Goal: Transaction & Acquisition: Purchase product/service

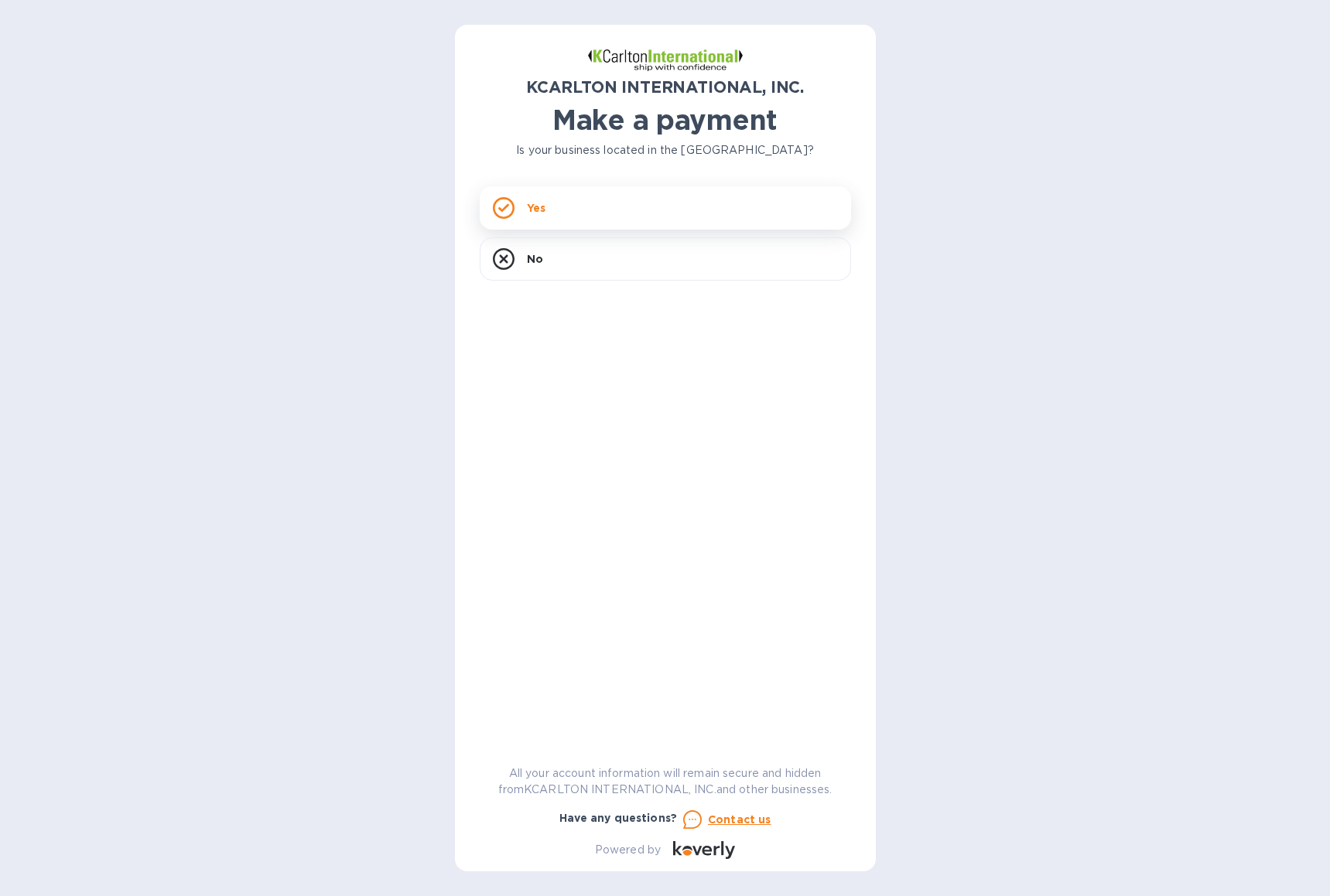
click at [608, 205] on div "Yes" at bounding box center [665, 208] width 371 height 44
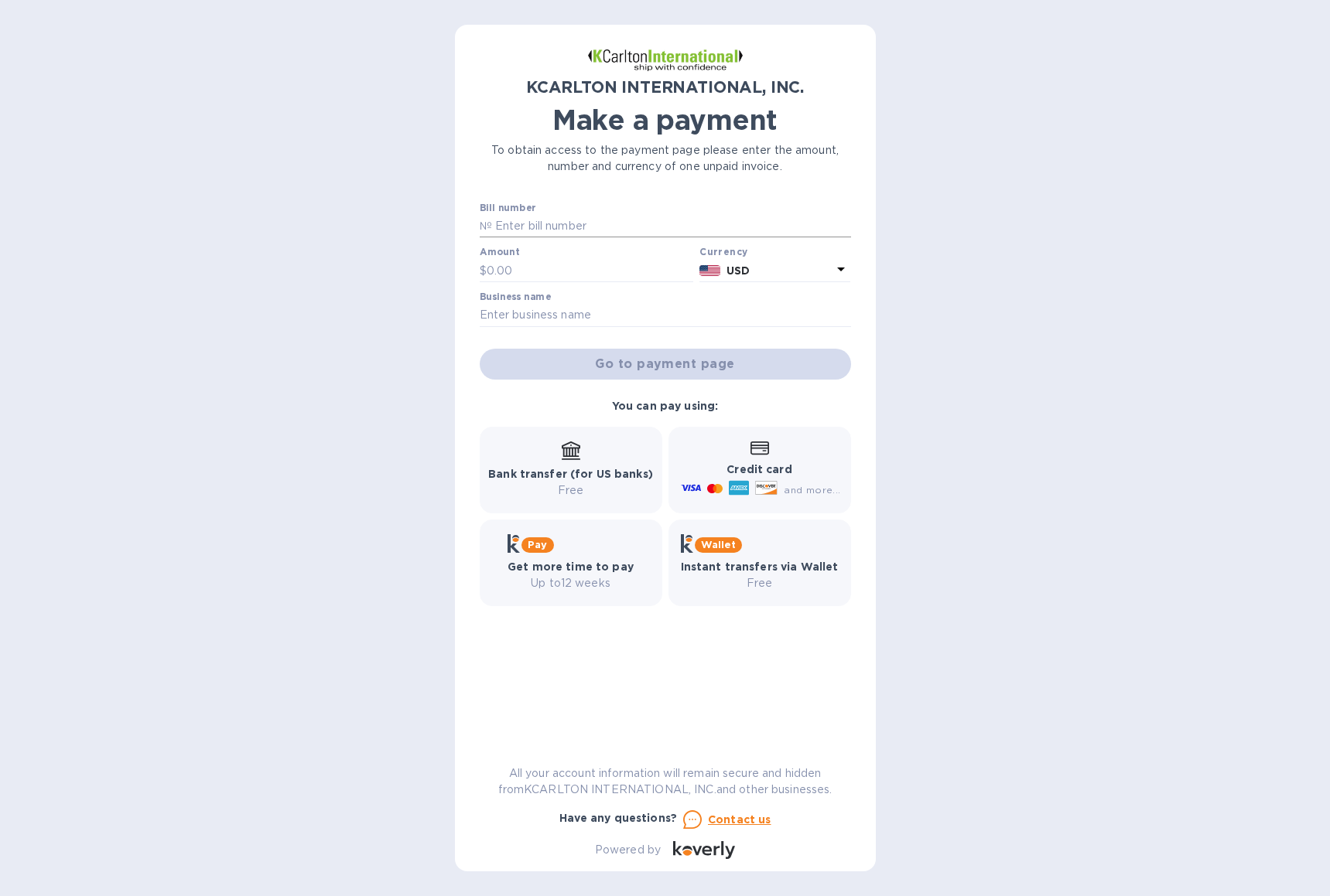
click at [591, 226] on input "text" at bounding box center [671, 226] width 359 height 23
click at [588, 408] on div "You can pay using: Bank transfer (for US banks) Free Credit card and more... Pa…" at bounding box center [665, 502] width 384 height 220
click at [592, 226] on input "text" at bounding box center [671, 226] width 359 height 23
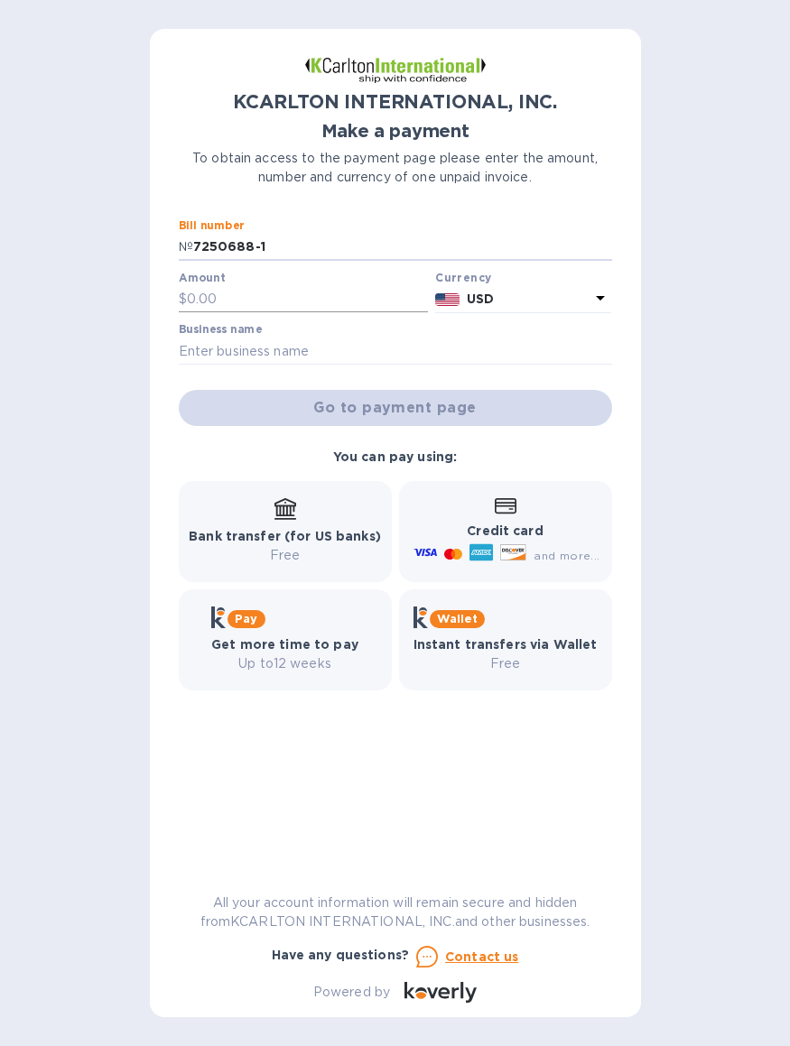
type input "7250688-1"
click at [302, 306] on input "text" at bounding box center [308, 299] width 242 height 27
type input "10,953"
click at [308, 354] on input "text" at bounding box center [395, 351] width 433 height 27
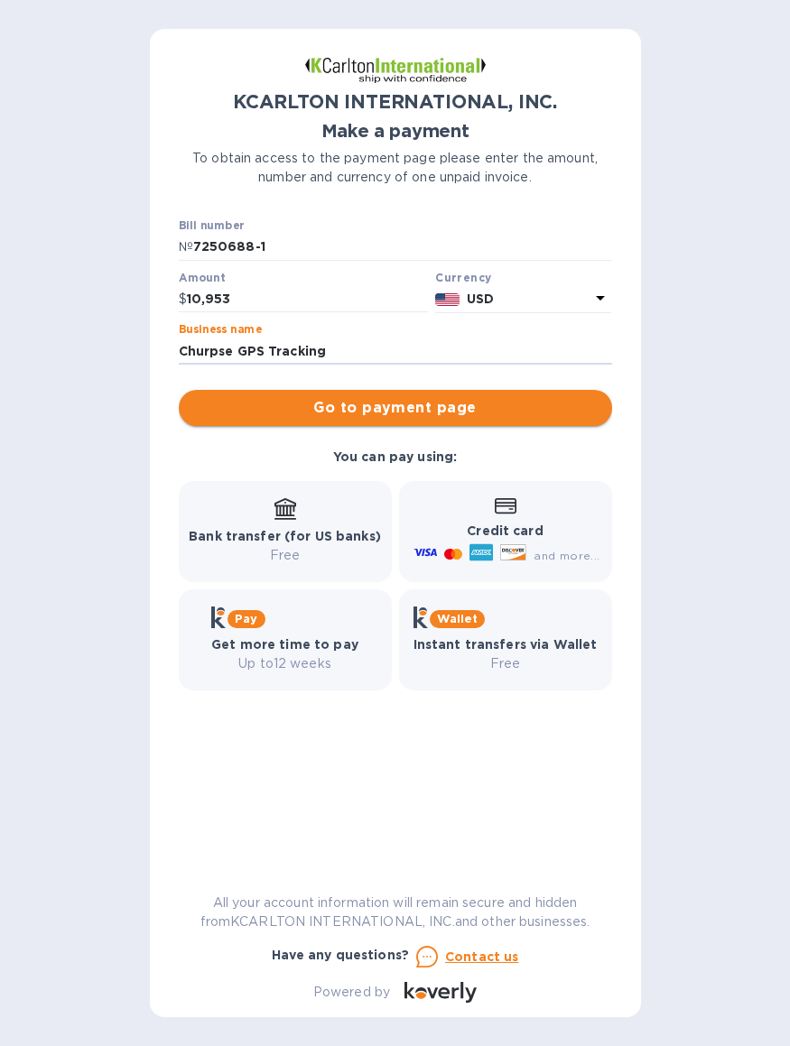
type input "Churpse GPS Tracking"
click at [400, 407] on span "Go to payment page" at bounding box center [395, 408] width 404 height 22
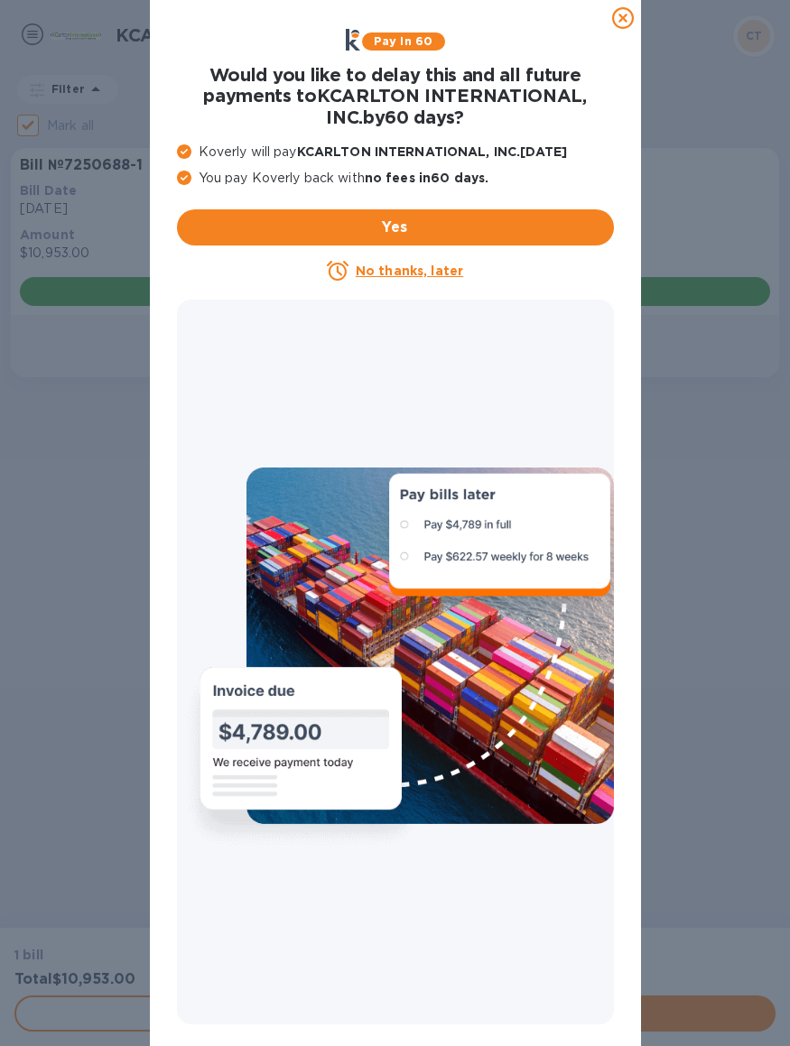
click at [618, 23] on icon at bounding box center [623, 18] width 22 height 22
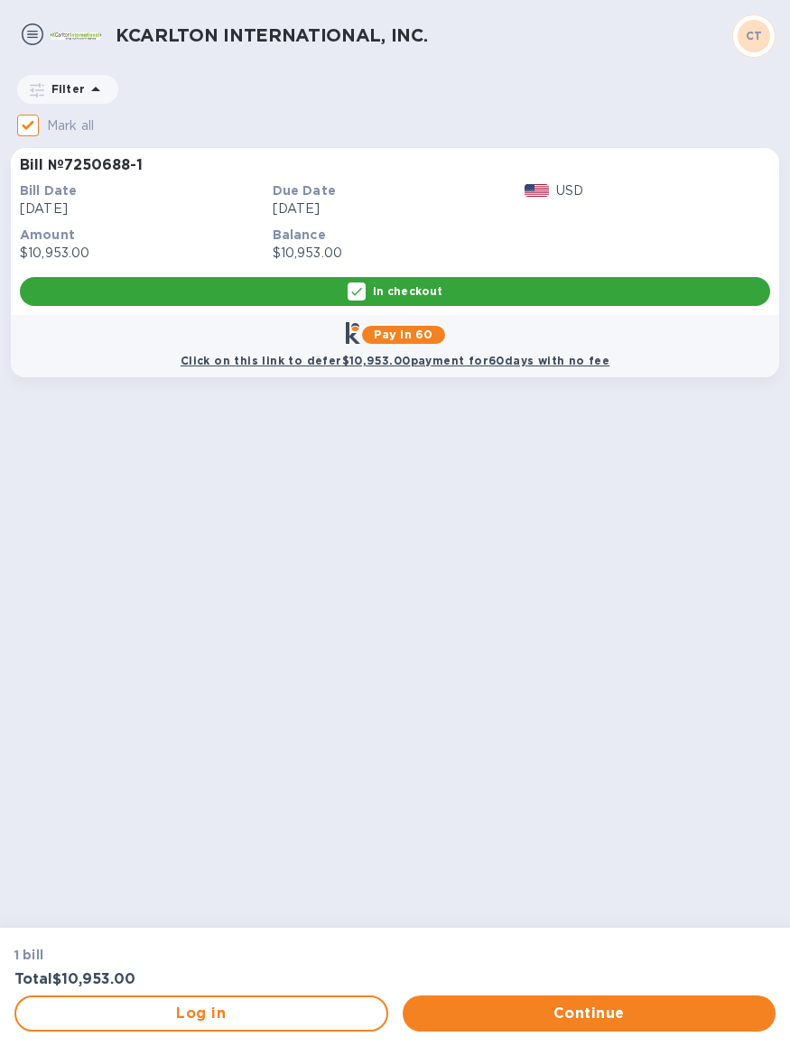
click at [432, 295] on p "In checkout" at bounding box center [408, 290] width 70 height 15
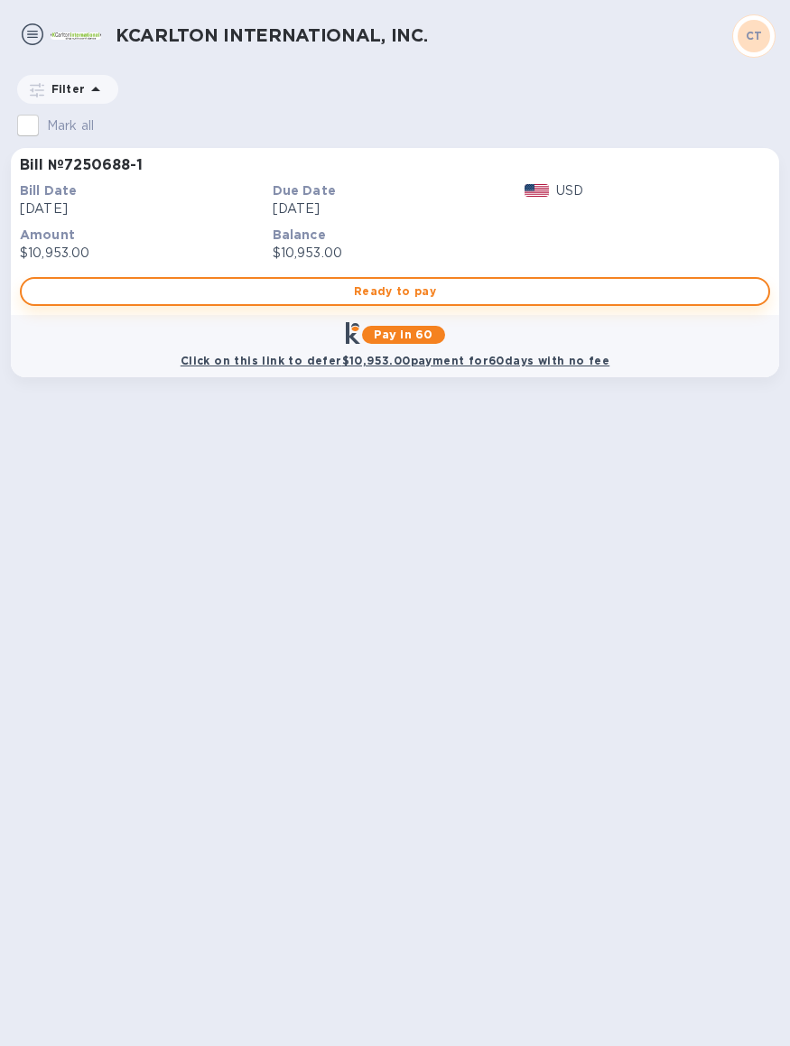
click at [445, 294] on span "Ready to pay" at bounding box center [395, 292] width 718 height 22
checkbox input "true"
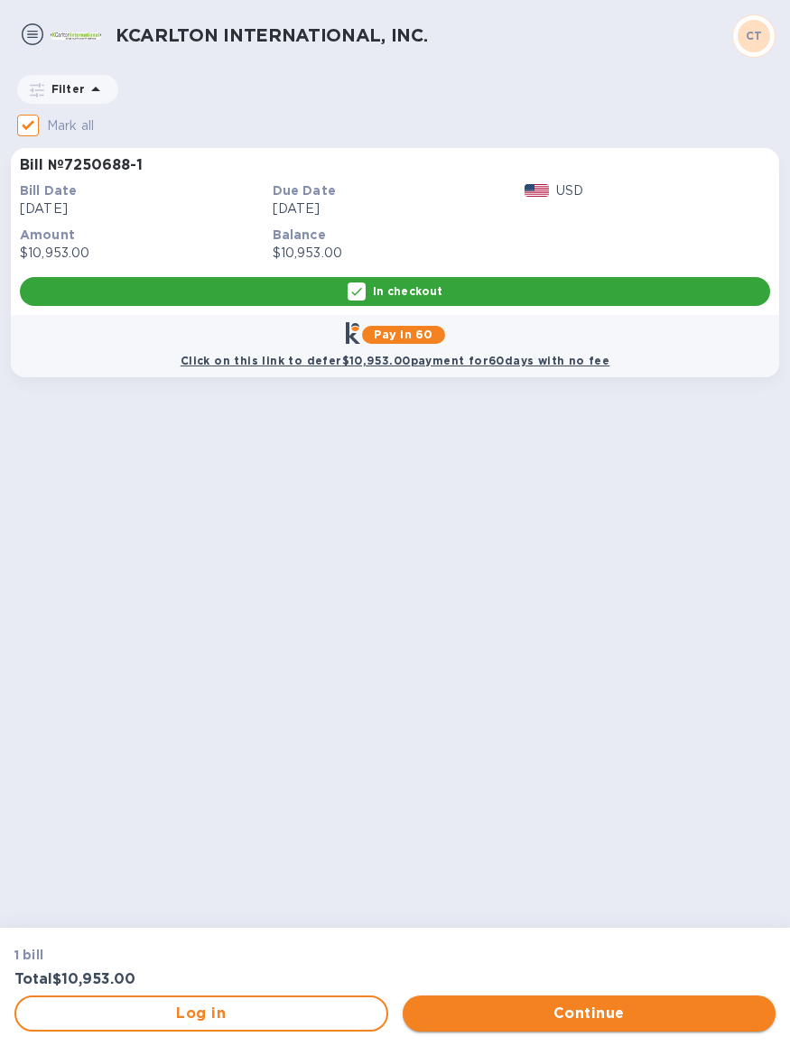
click at [562, 1021] on span "Continue" at bounding box center [589, 1014] width 345 height 22
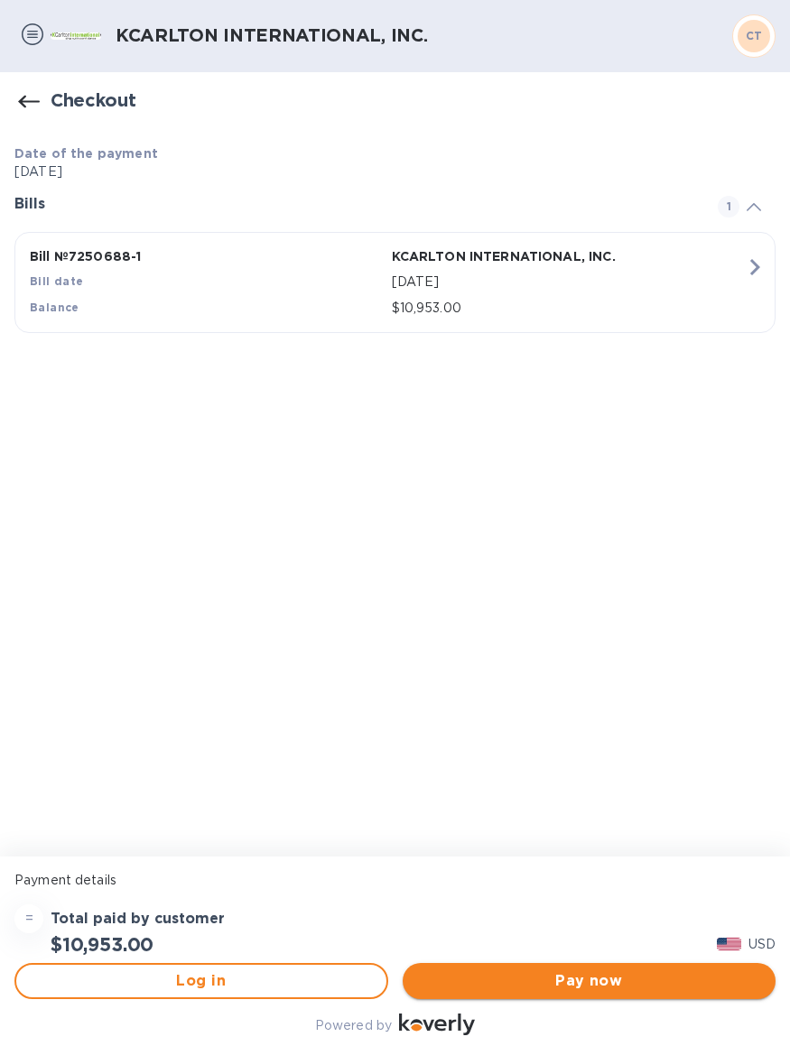
click at [507, 987] on span "Pay now" at bounding box center [589, 981] width 345 height 22
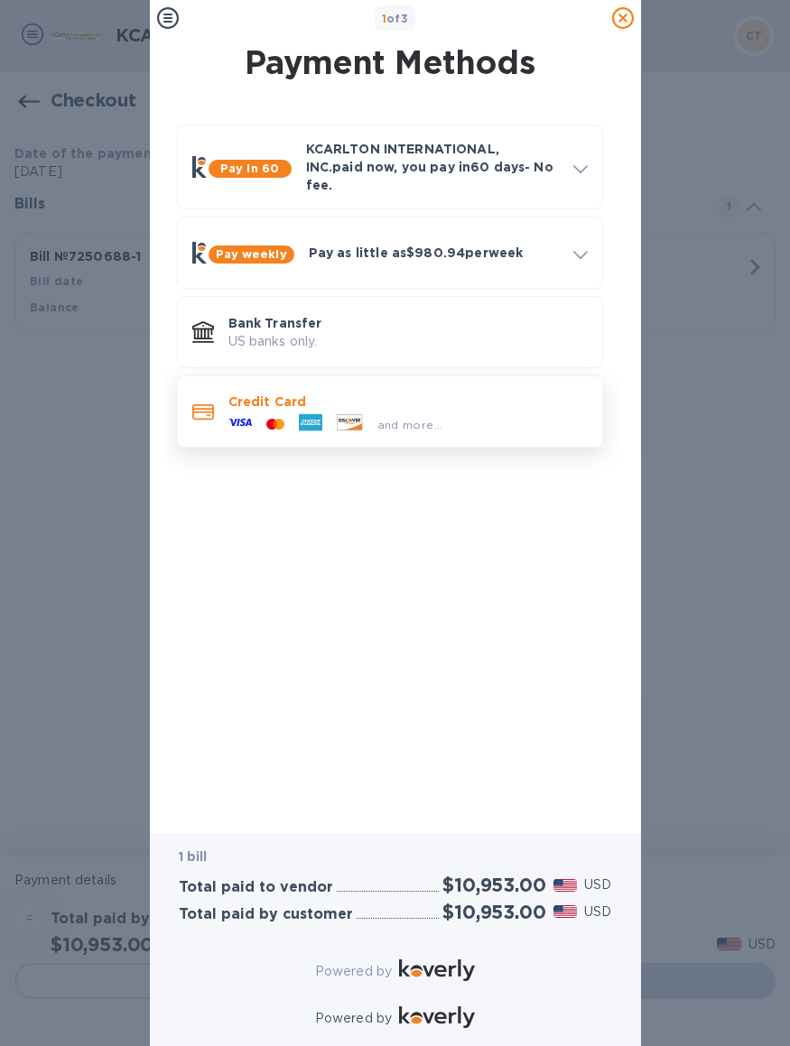
click at [398, 393] on p "Credit Card" at bounding box center [407, 402] width 359 height 18
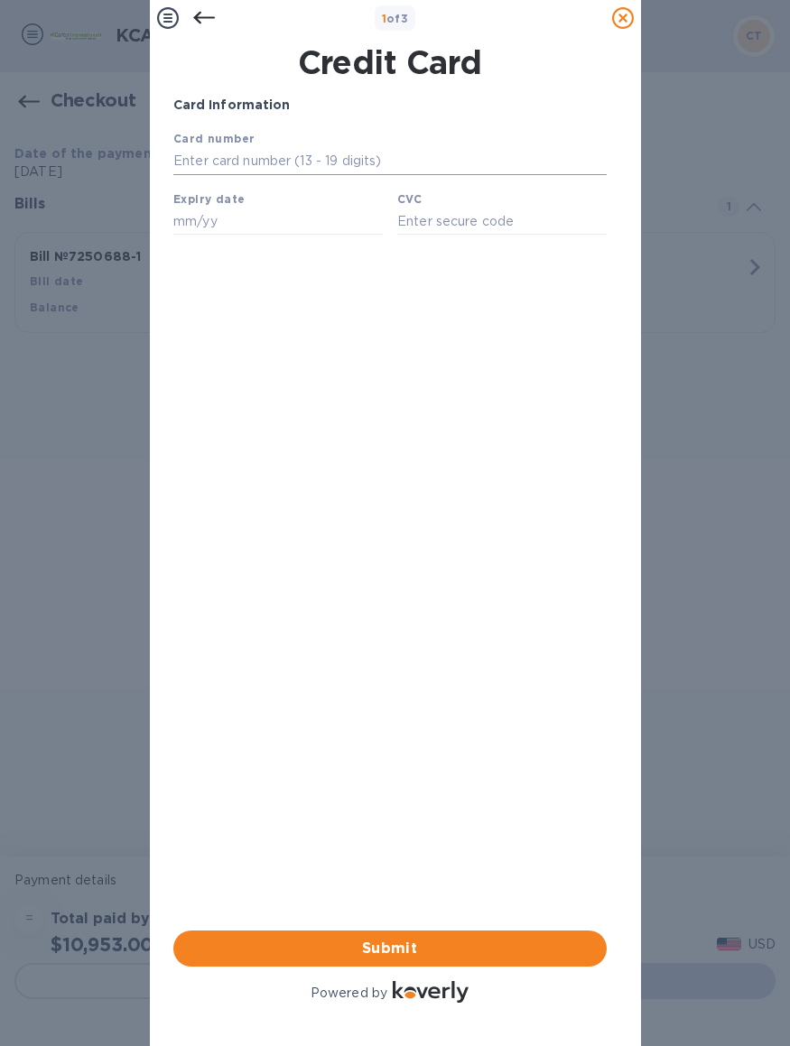
click at [297, 156] on input "text" at bounding box center [388, 161] width 433 height 27
click at [354, 164] on input "text" at bounding box center [388, 161] width 433 height 27
type input "[CREDIT_CARD_NUMBER]"
click at [228, 230] on input "text" at bounding box center [276, 221] width 209 height 27
type input "05/30"
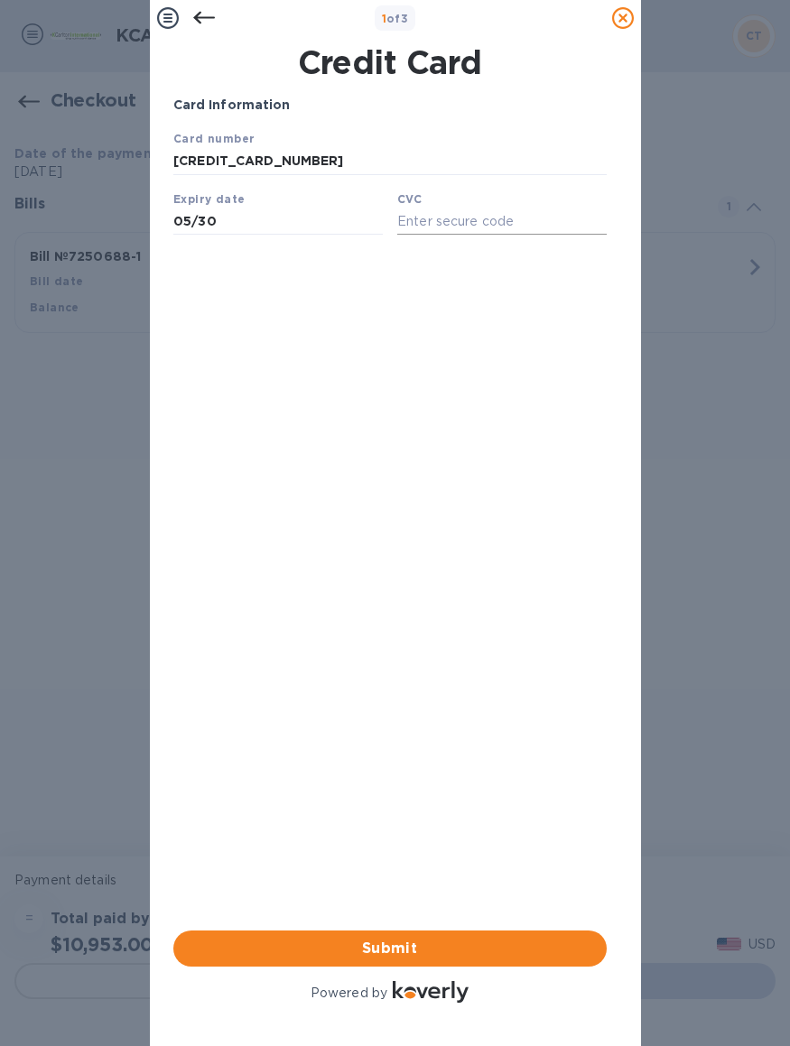
click at [469, 232] on input "text" at bounding box center [500, 221] width 209 height 27
type input "8366"
click at [397, 424] on div "Card Information Your browser does not support iframes Submit Powered by" at bounding box center [389, 551] width 433 height 911
click at [404, 939] on span "Submit" at bounding box center [390, 949] width 404 height 22
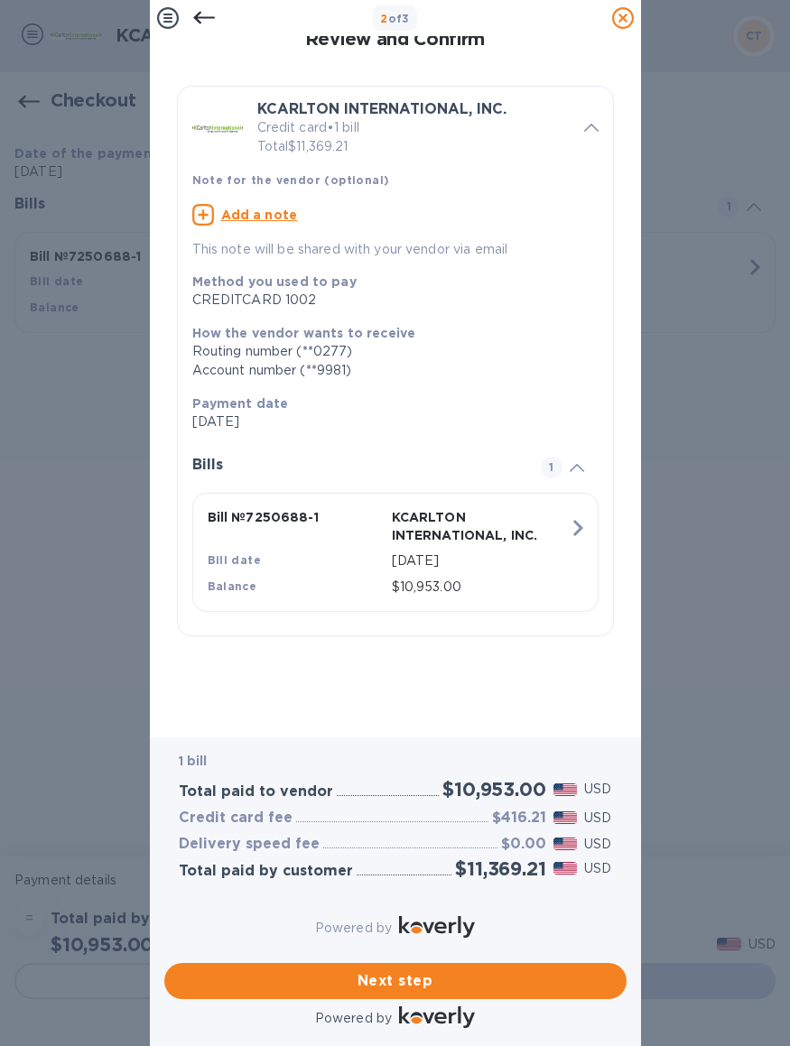
click at [202, 18] on icon at bounding box center [203, 18] width 22 height 13
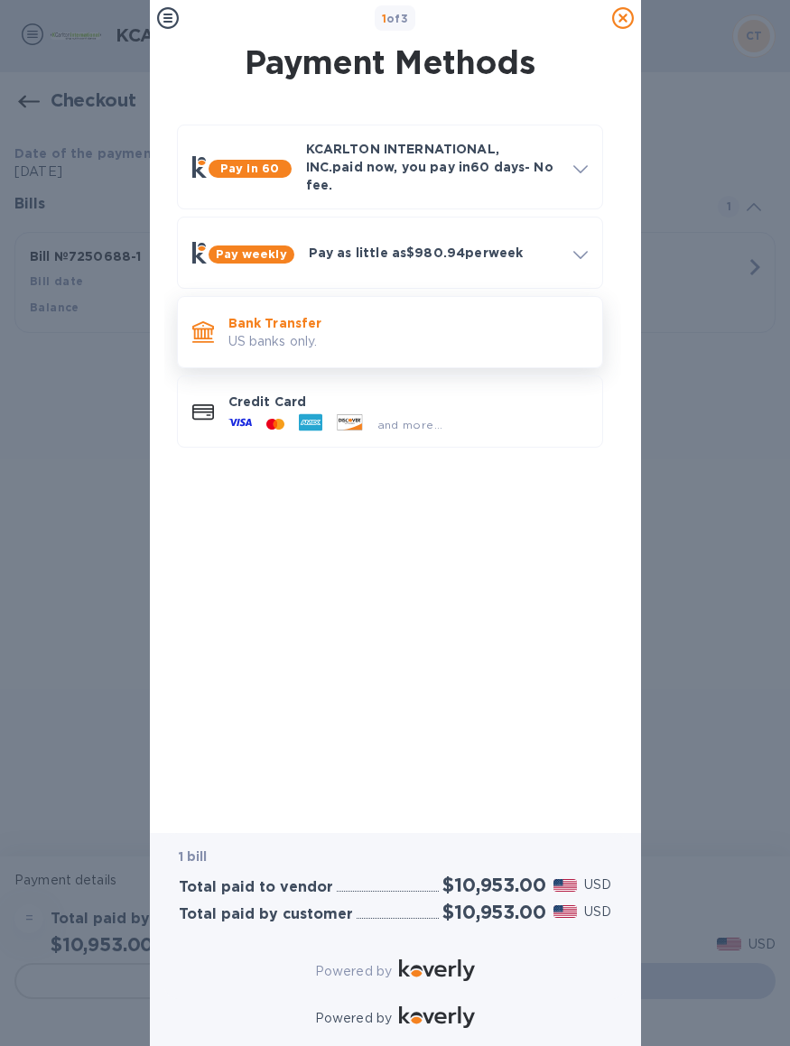
click at [360, 332] on p "US banks only." at bounding box center [407, 341] width 359 height 19
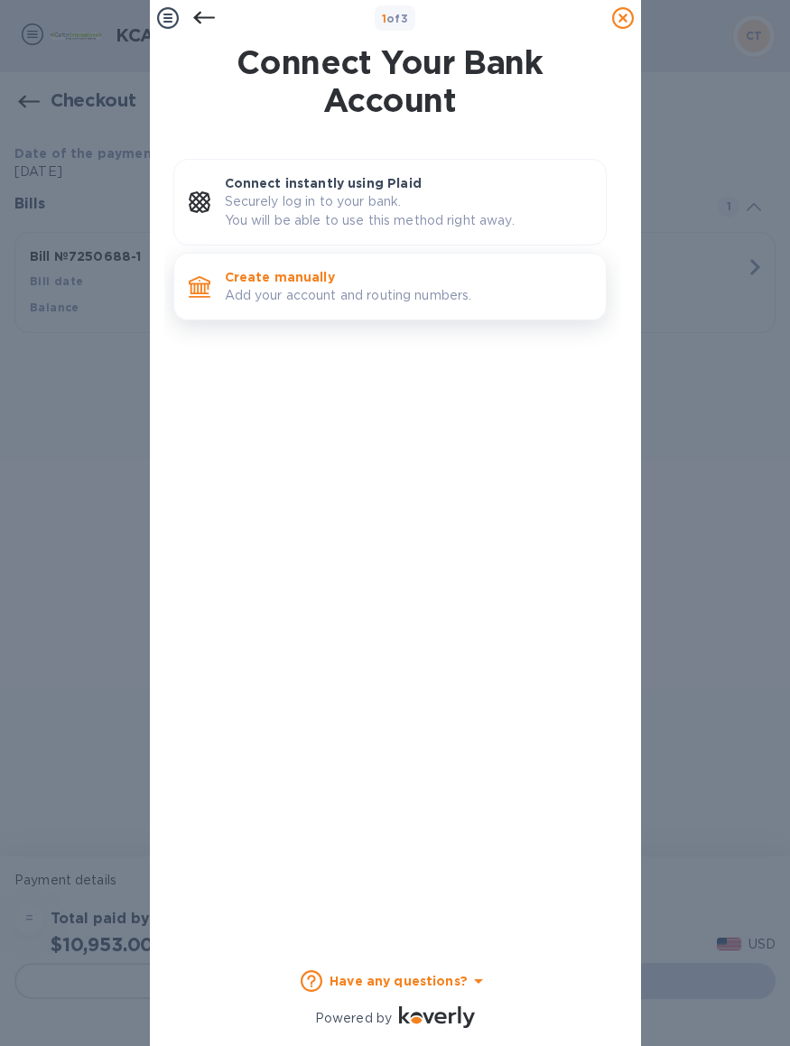
click at [338, 292] on p "Add your account and routing numbers." at bounding box center [408, 295] width 367 height 19
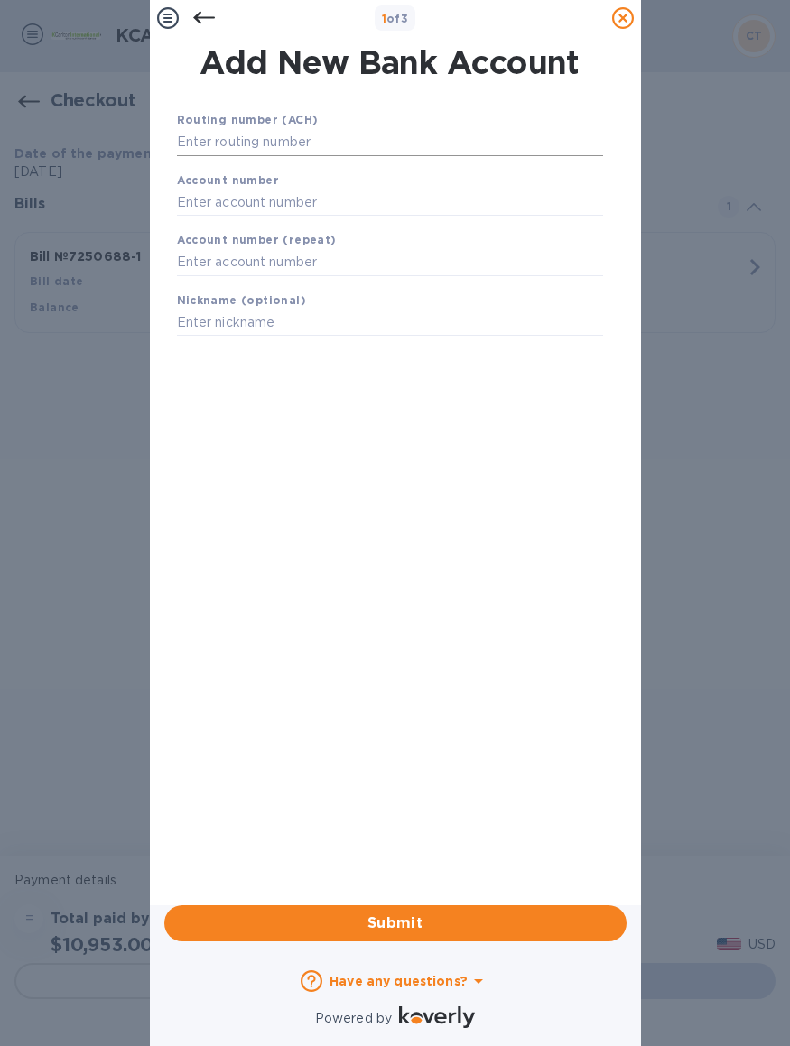
click at [293, 138] on input "text" at bounding box center [390, 142] width 426 height 27
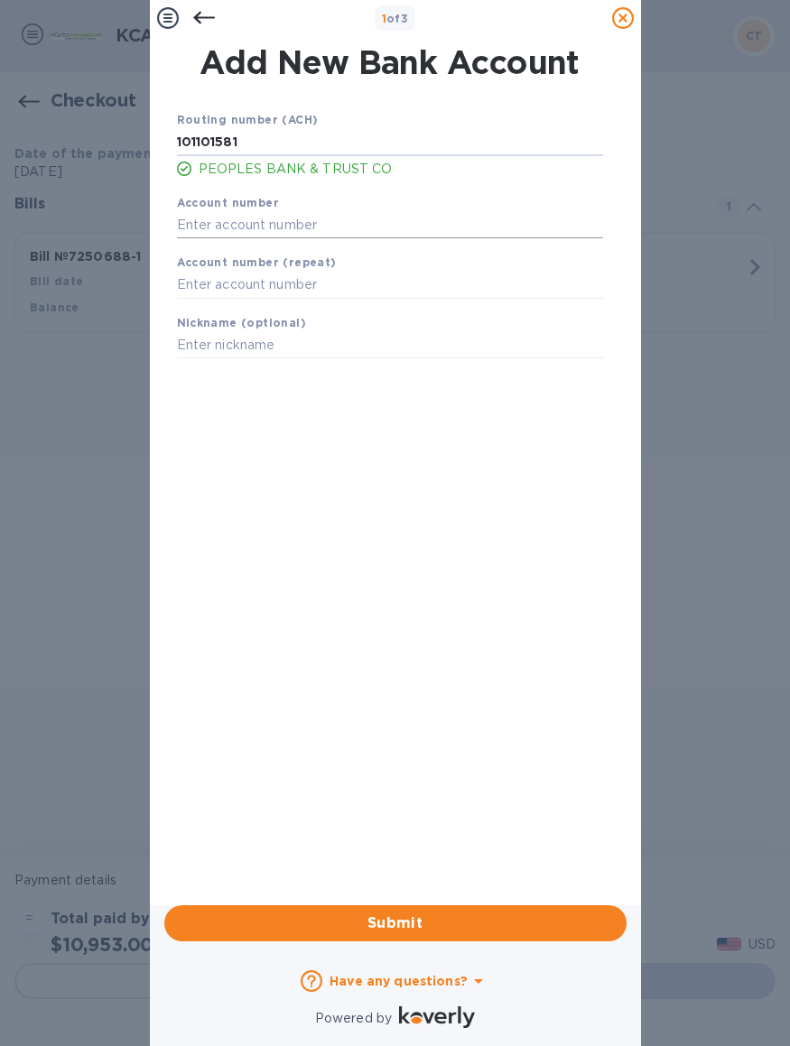
type input "101101581"
click at [286, 226] on input "text" at bounding box center [390, 224] width 426 height 27
type input "10891919"
click at [320, 290] on input "text" at bounding box center [390, 285] width 426 height 27
type input "10891919"
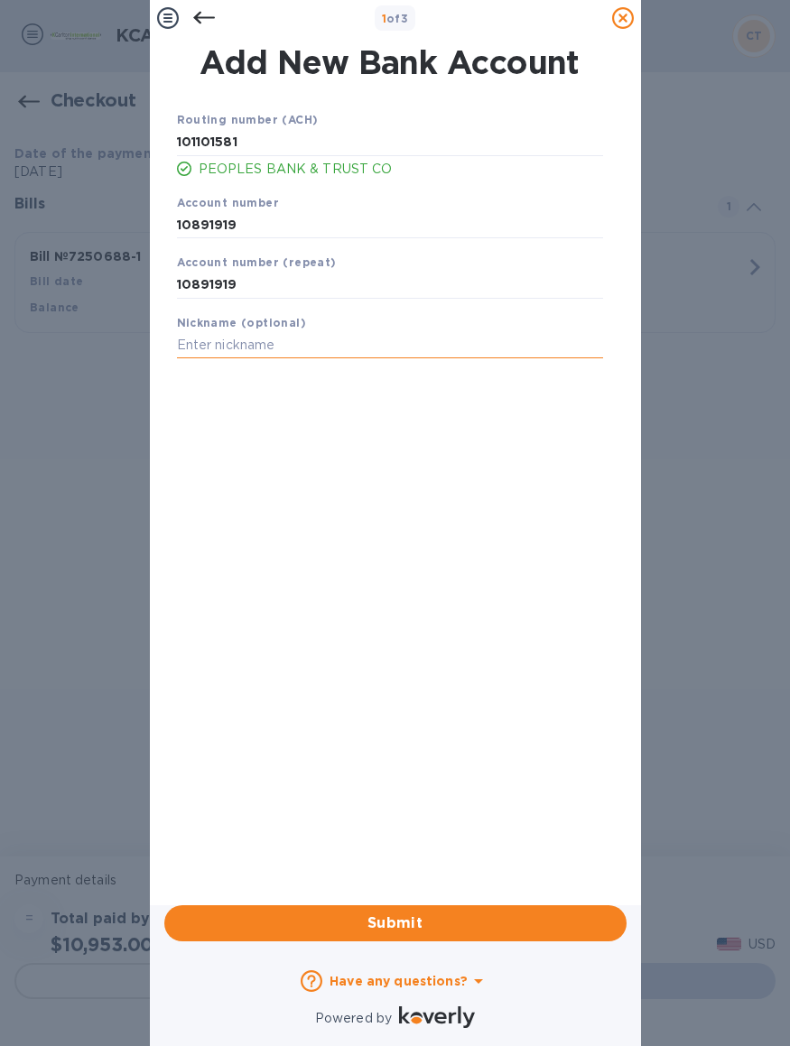
click at [362, 346] on input "text" at bounding box center [390, 345] width 426 height 27
type input "Churpse GPS Tracking"
click at [381, 560] on div "Routing number (ACH) [US_BANK_ROUTING_MICR] PEOPLES BANK & TRUST CO Account num…" at bounding box center [390, 481] width 462 height 770
click at [413, 913] on span "Submit" at bounding box center [395, 924] width 433 height 22
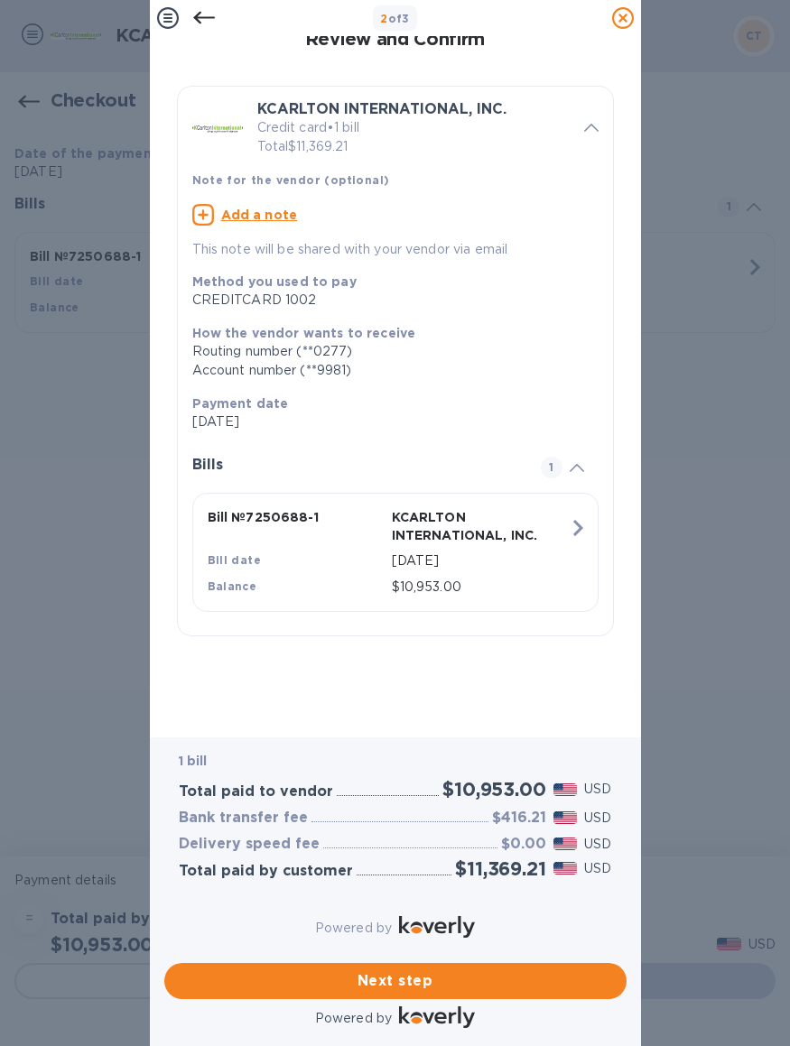
click at [205, 18] on icon at bounding box center [204, 18] width 22 height 22
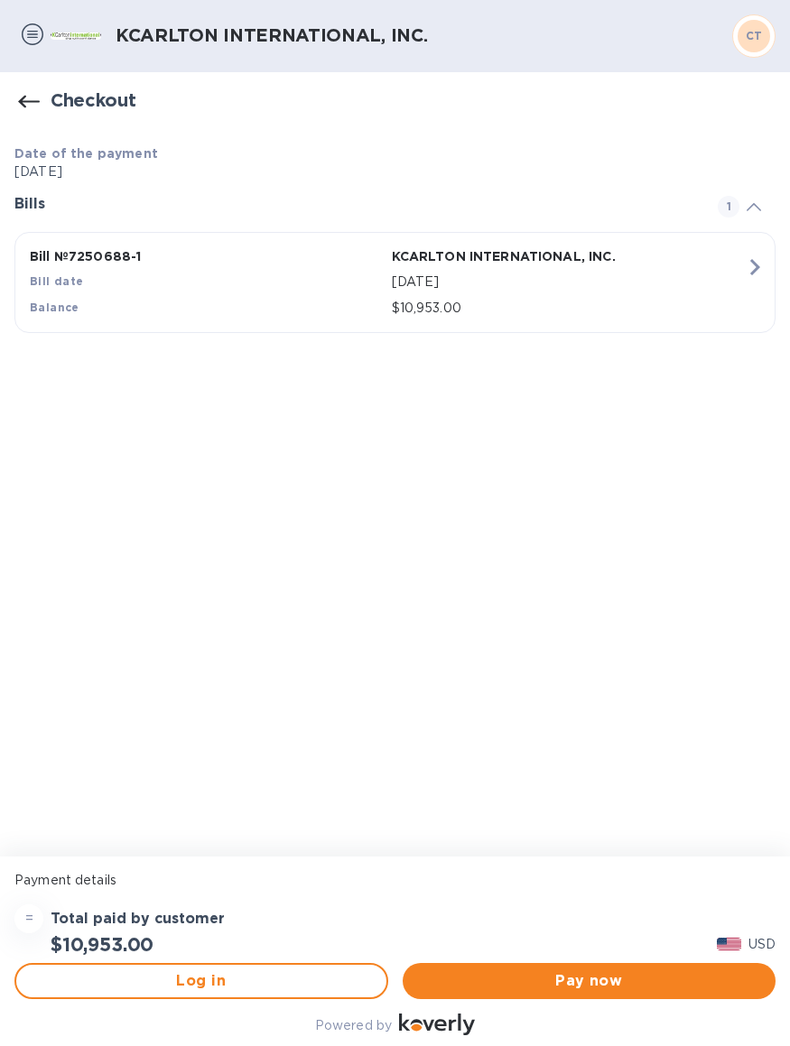
click at [27, 102] on icon "button" at bounding box center [29, 102] width 22 height 22
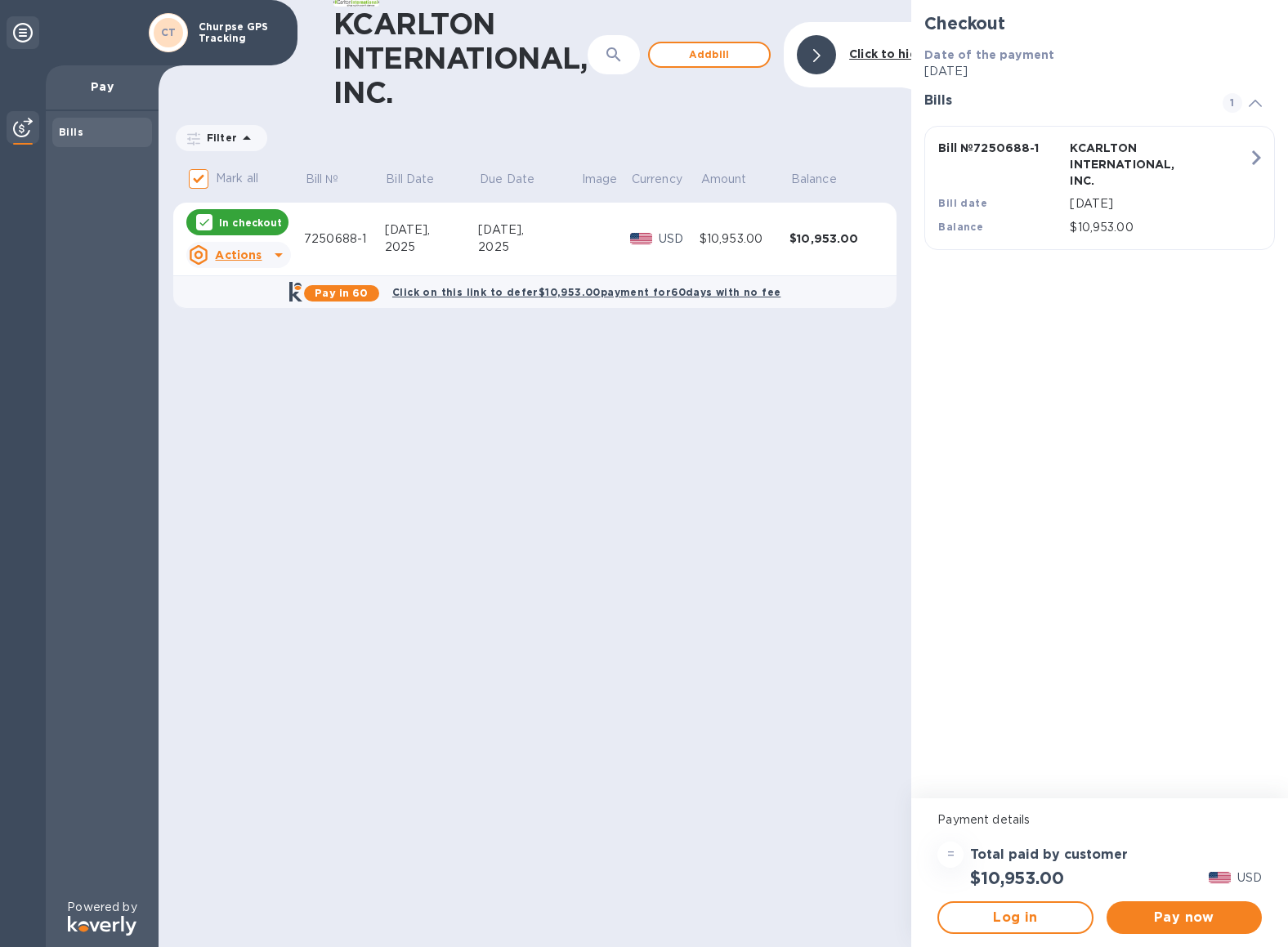
click at [594, 530] on div "KCARLTON INTERNATIONAL, INC. ​ Add [PERSON_NAME] to hide Filter Amount Mark all…" at bounding box center [534, 474] width 752 height 947
